Goal: Task Accomplishment & Management: Use online tool/utility

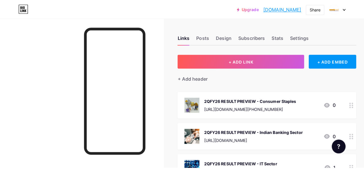
scroll to position [28, 0]
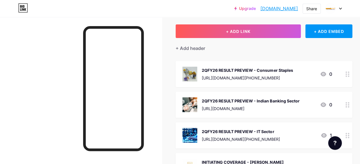
click at [212, 131] on div "2QFY26 RESULT PREVIEW - IT Sector" at bounding box center [241, 132] width 78 height 6
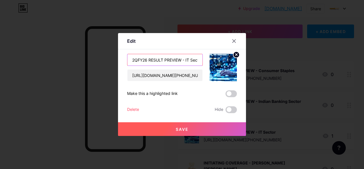
click at [137, 59] on input "2QFY26 RESULT PREVIEW - IT Sector" at bounding box center [164, 59] width 75 height 11
type input "Q2FY26 RESULT PREVIEW - IT Sector"
click at [189, 128] on button "Save" at bounding box center [182, 129] width 128 height 14
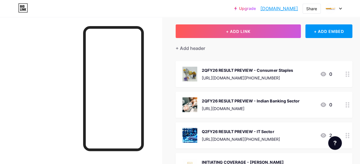
click at [215, 100] on div "2QFY26 RESULT PREVIEW - Indian Banking Sector" at bounding box center [251, 101] width 98 height 6
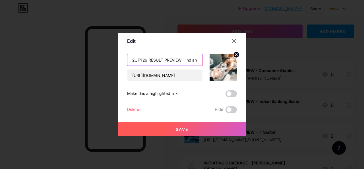
click at [136, 61] on input "2QFY26 RESULT PREVIEW - Indian Banking Sector" at bounding box center [164, 59] width 75 height 11
click at [134, 61] on input "2Q2FY26 RESULT PREVIEW - Indian Banking Sector" at bounding box center [164, 59] width 75 height 11
type input "Q2FY26 RESULT PREVIEW - Indian Banking Sector"
click at [195, 130] on button "Save" at bounding box center [182, 129] width 128 height 14
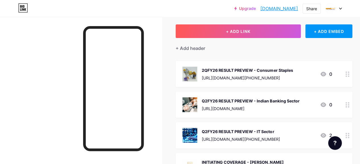
click at [228, 76] on div "[URL][DOMAIN_NAME][PHONE_NUMBER]" at bounding box center [247, 78] width 91 height 6
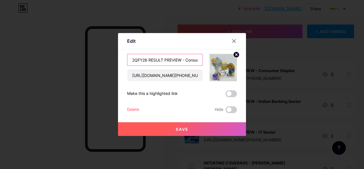
click at [134, 59] on input "2QFY26 RESULT PREVIEW - Consumer Staples" at bounding box center [164, 59] width 75 height 11
type input "Q2FY26 RESULT PREVIEW - Consumer Staples"
click at [182, 130] on span "Save" at bounding box center [182, 129] width 13 height 5
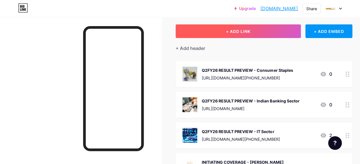
click at [229, 33] on span "+ ADD LINK" at bounding box center [238, 31] width 24 height 5
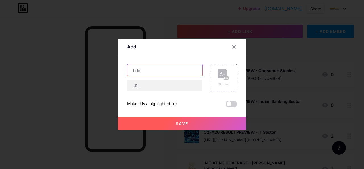
click at [154, 71] on input "text" at bounding box center [164, 69] width 75 height 11
paste input "Q2FY26E RESULT PREVIEW"
paste input "Oil & Gas"
type input "Q2FY26E RESULT PREVIEW - Oil & Gas"
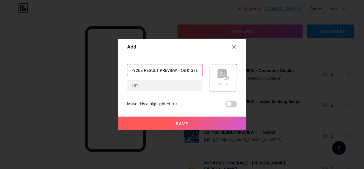
scroll to position [0, 0]
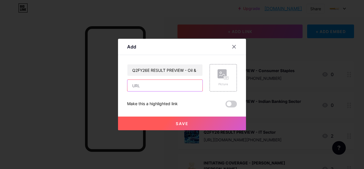
click at [146, 85] on input "text" at bounding box center [164, 85] width 75 height 11
paste input "[URL][DOMAIN_NAME]"
type input "[URL][DOMAIN_NAME]"
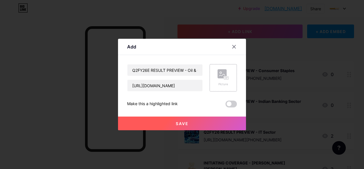
click at [222, 73] on rect at bounding box center [221, 73] width 9 height 9
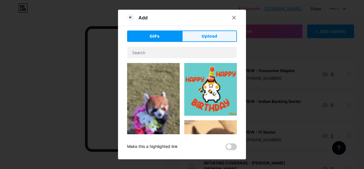
click at [203, 35] on span "Upload" at bounding box center [210, 36] width 16 height 6
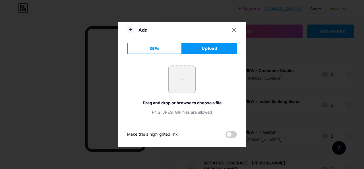
click at [185, 82] on input "file" at bounding box center [182, 79] width 27 height 27
type input "C:\fakepath\oil.jpg"
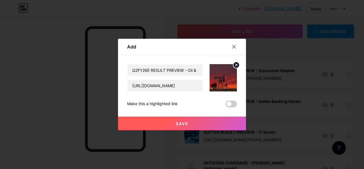
click at [197, 127] on button "Save" at bounding box center [182, 123] width 128 height 14
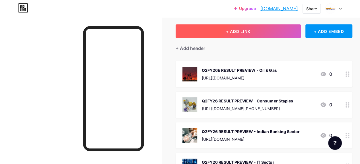
click at [219, 30] on button "+ ADD LINK" at bounding box center [237, 31] width 125 height 14
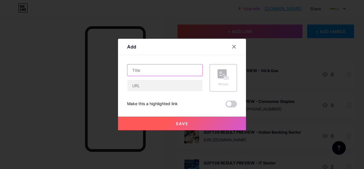
click at [149, 70] on input "text" at bounding box center [164, 69] width 75 height 11
paste input "2QFY26 RESULT PREVIEW"
paste input "Indian Cement Sector"
type input "2QFY26 RESULT PREVIEW - Indian Cement Sector"
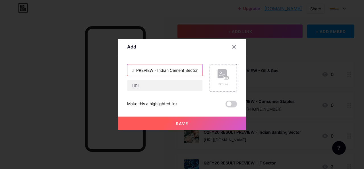
scroll to position [0, 0]
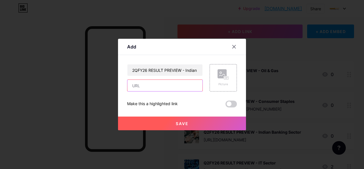
click at [158, 91] on input "text" at bounding box center [164, 85] width 75 height 11
paste input "[URL][DOMAIN_NAME]"
type input "[URL][DOMAIN_NAME]"
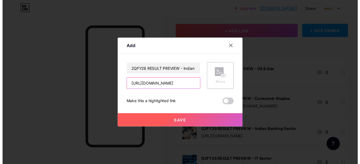
scroll to position [0, 0]
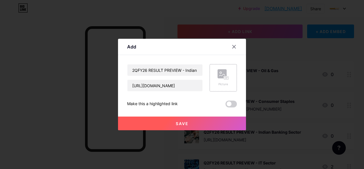
click at [222, 74] on rect at bounding box center [221, 73] width 9 height 9
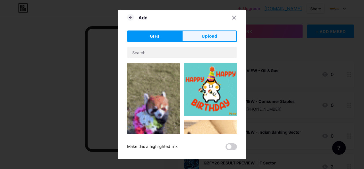
click at [208, 34] on span "Upload" at bounding box center [210, 36] width 16 height 6
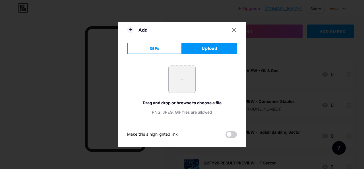
click at [184, 79] on input "file" at bounding box center [182, 79] width 27 height 27
type input "C:\fakepath\Cement 1.jpg"
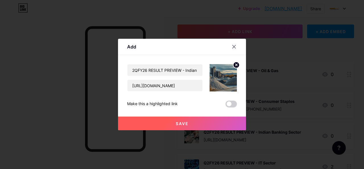
click at [196, 123] on button "Save" at bounding box center [182, 123] width 128 height 14
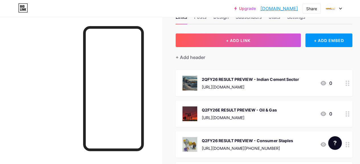
scroll to position [28, 0]
